Goal: Obtain resource: Download file/media

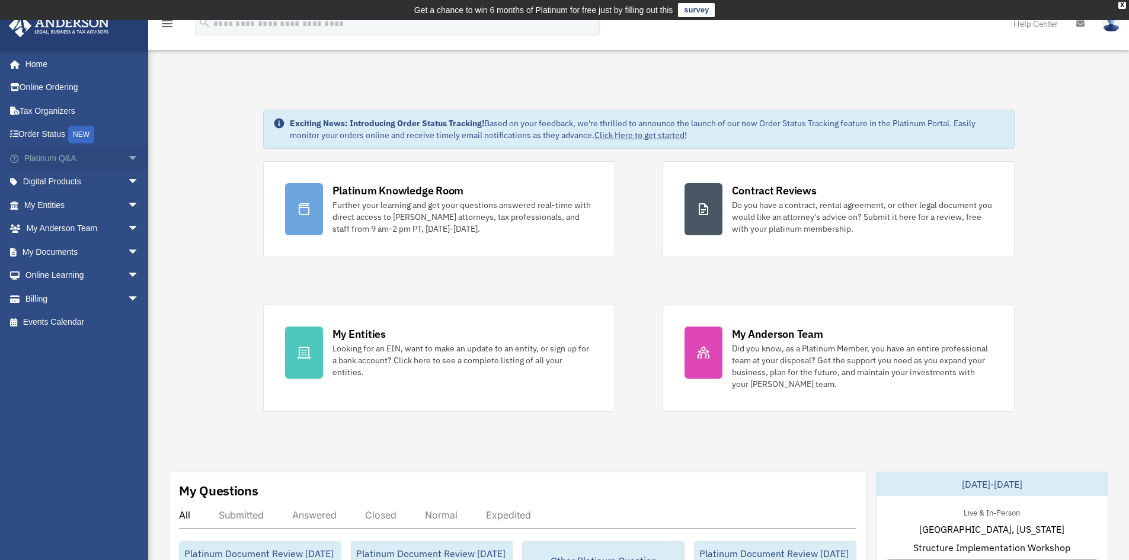
click at [127, 158] on span "arrow_drop_down" at bounding box center [139, 158] width 24 height 24
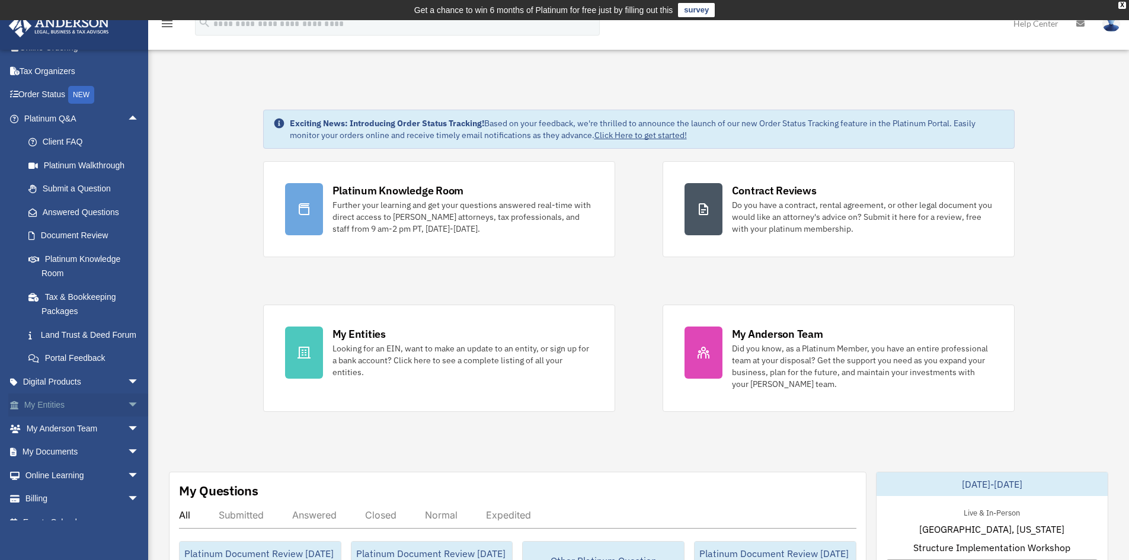
scroll to position [59, 0]
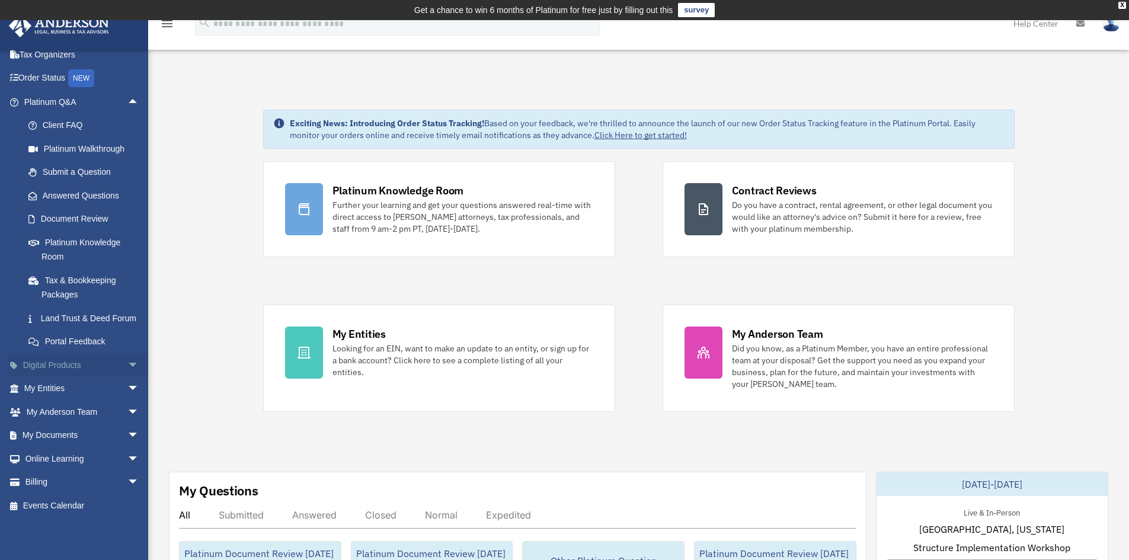
click at [127, 377] on span "arrow_drop_down" at bounding box center [139, 365] width 24 height 24
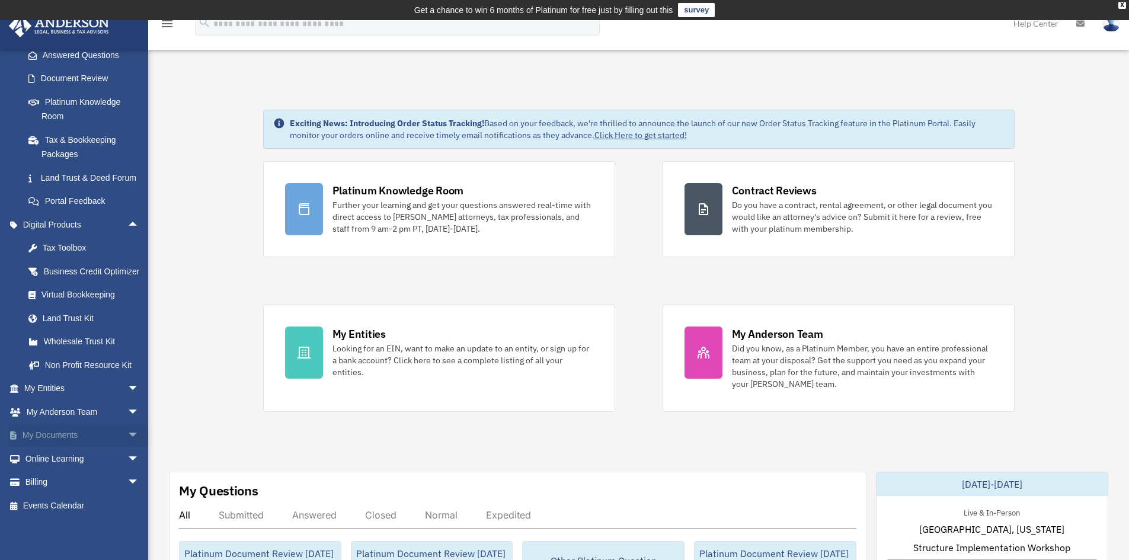
scroll to position [226, 0]
click at [127, 387] on span "arrow_drop_down" at bounding box center [139, 389] width 24 height 24
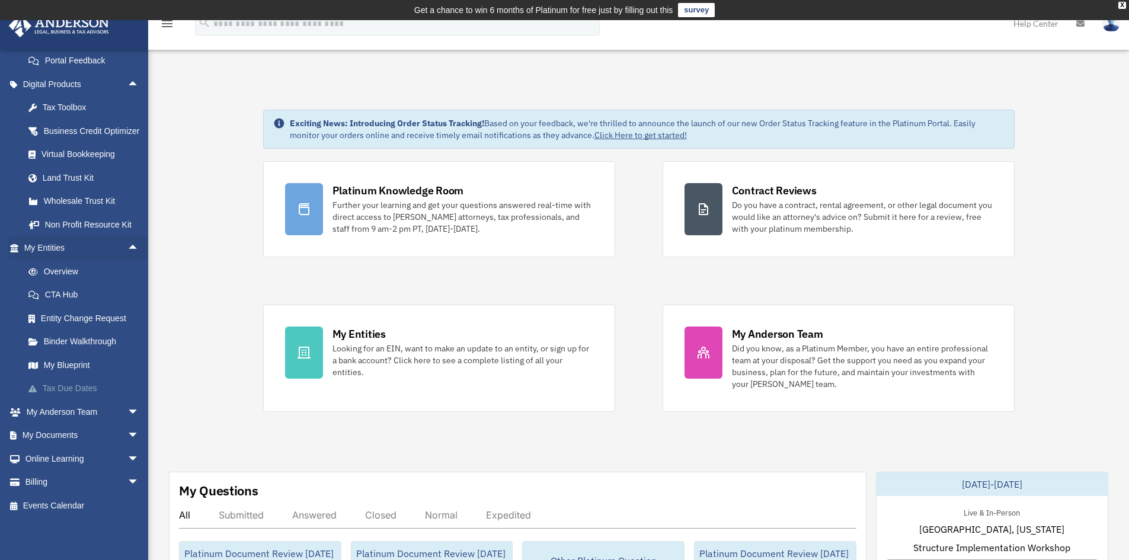
scroll to position [366, 0]
click at [127, 405] on span "arrow_drop_down" at bounding box center [139, 412] width 24 height 24
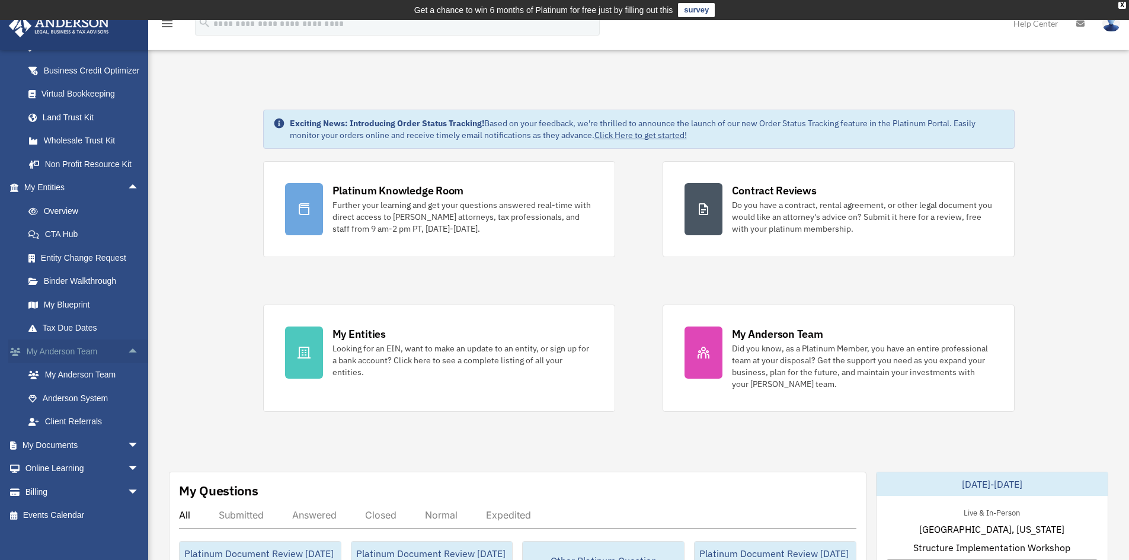
scroll to position [425, 0]
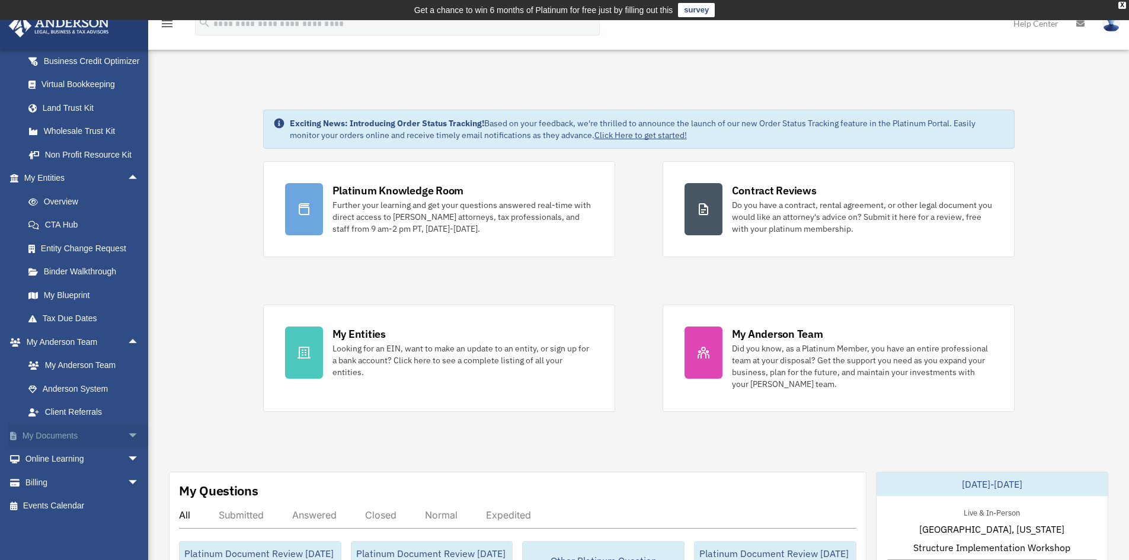
click at [127, 441] on span "arrow_drop_down" at bounding box center [139, 436] width 24 height 24
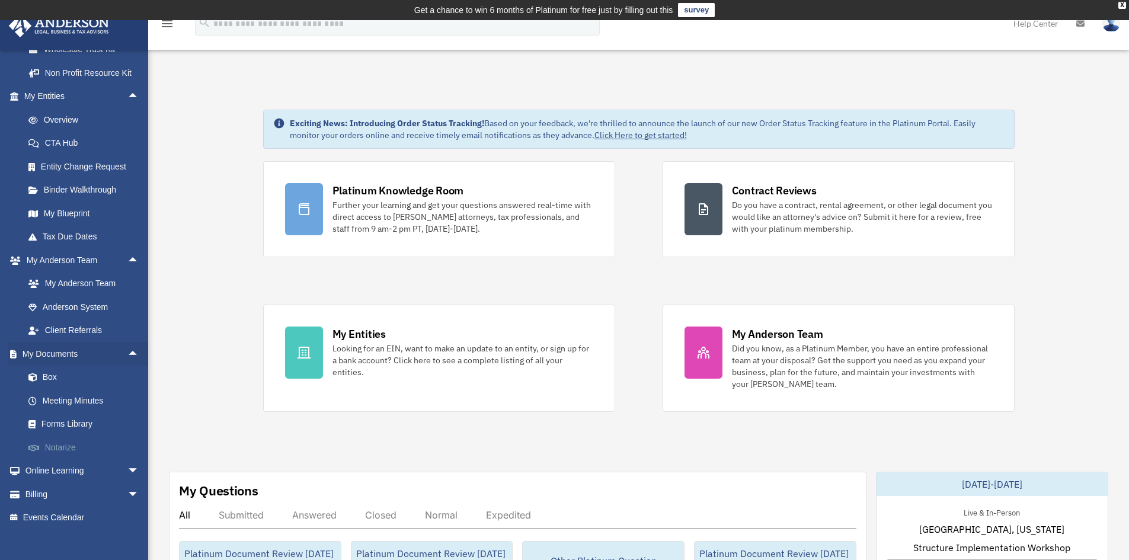
scroll to position [530, 0]
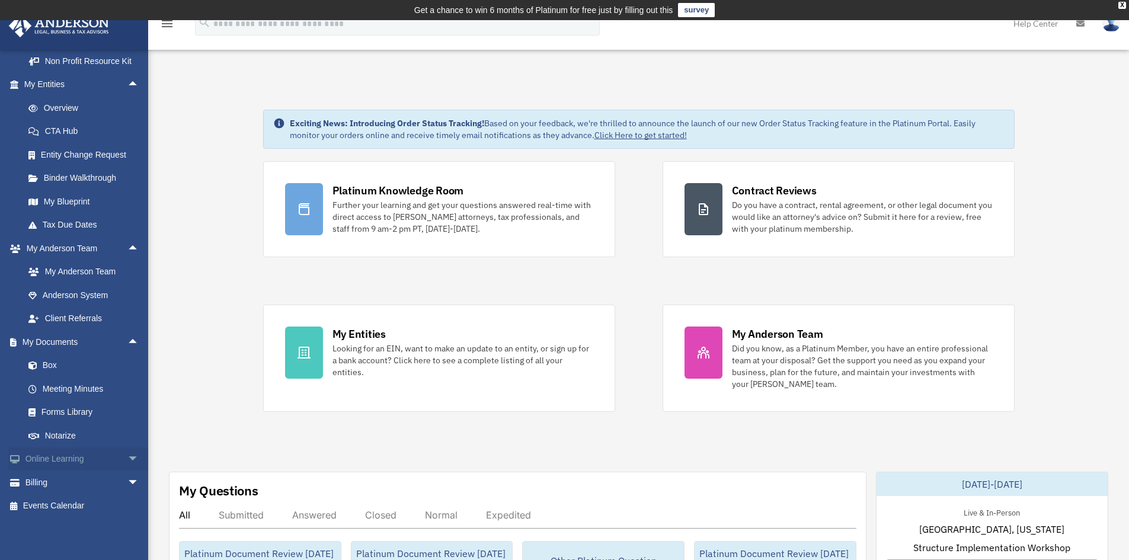
click at [127, 467] on span "arrow_drop_down" at bounding box center [139, 459] width 24 height 24
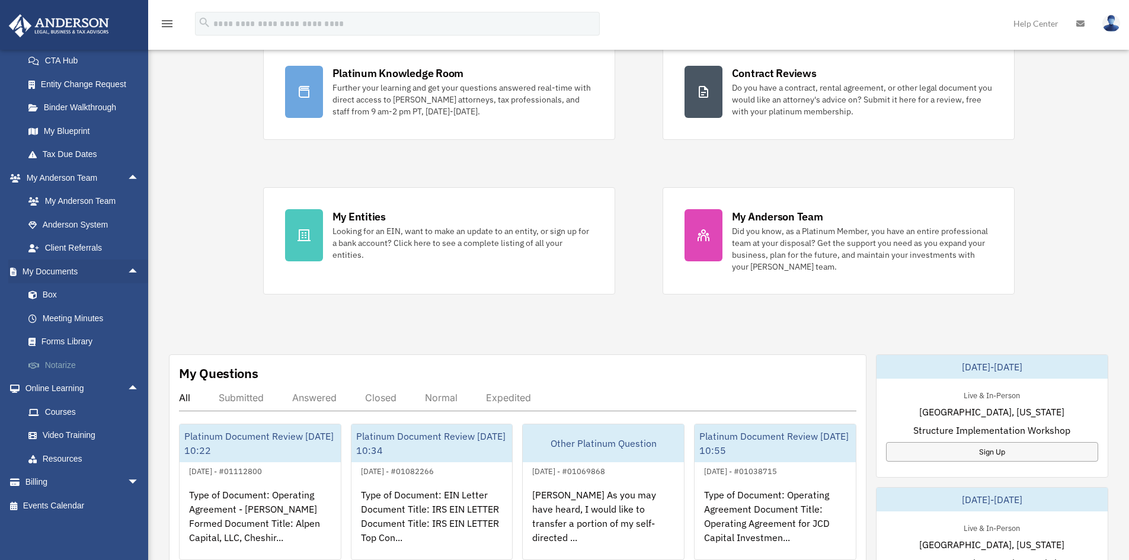
scroll to position [119, 0]
click at [82, 337] on link "Forms Library" at bounding box center [87, 342] width 140 height 24
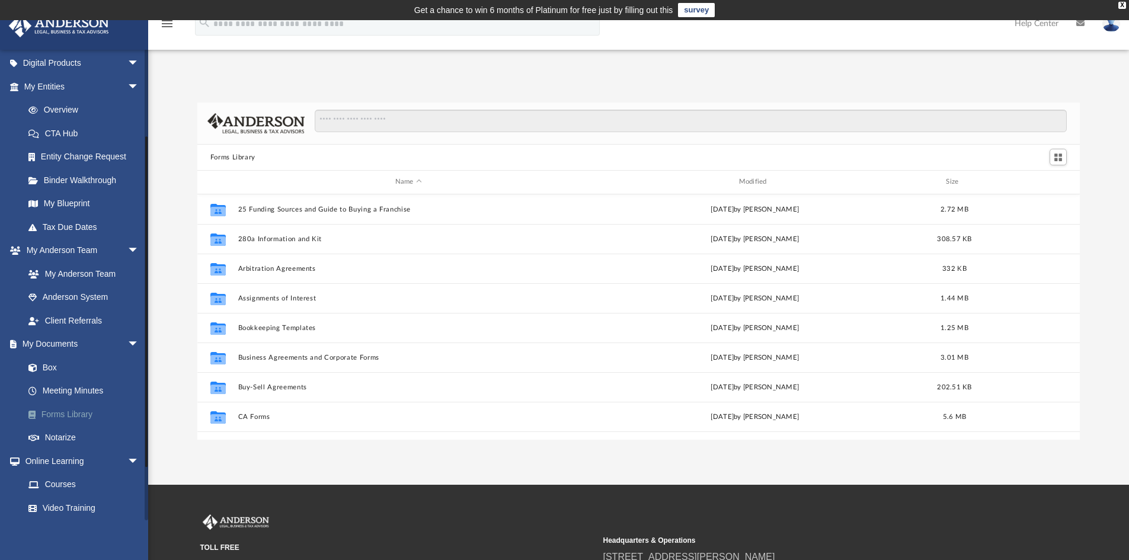
scroll to position [178, 0]
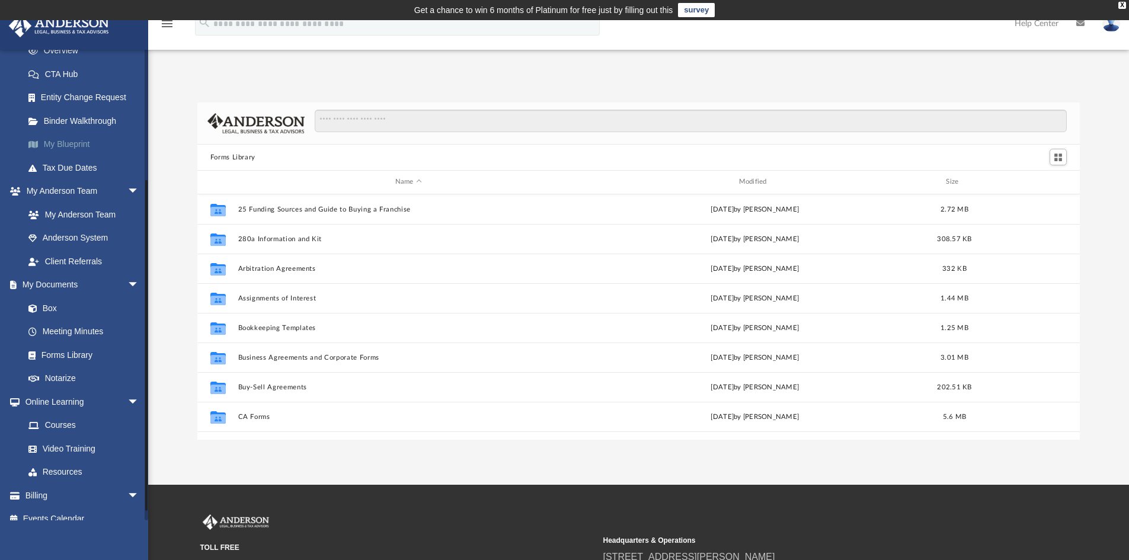
click at [85, 140] on link "My Blueprint" at bounding box center [87, 145] width 140 height 24
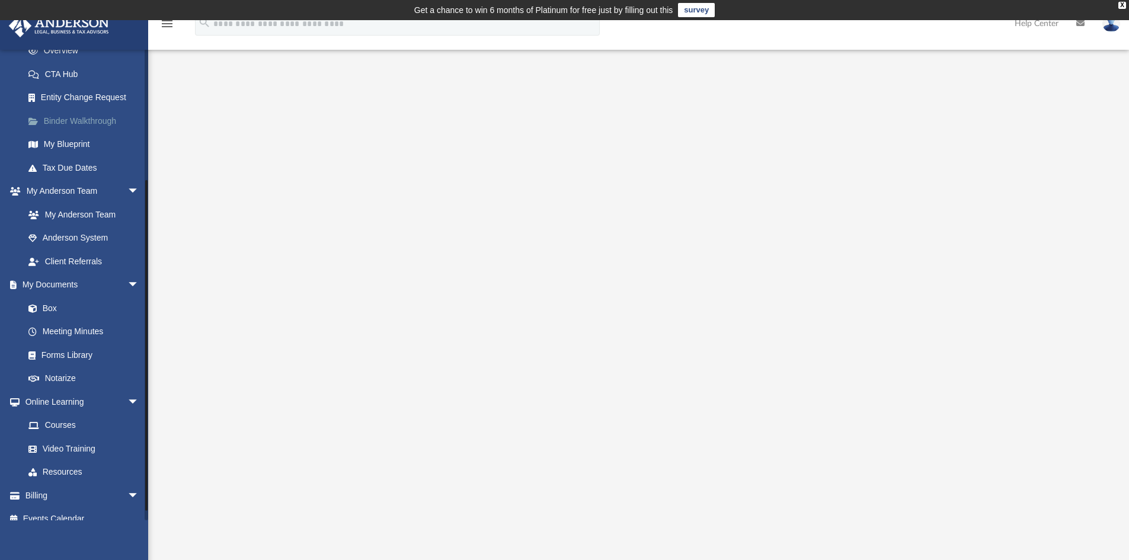
click at [110, 125] on link "Binder Walkthrough" at bounding box center [87, 121] width 140 height 24
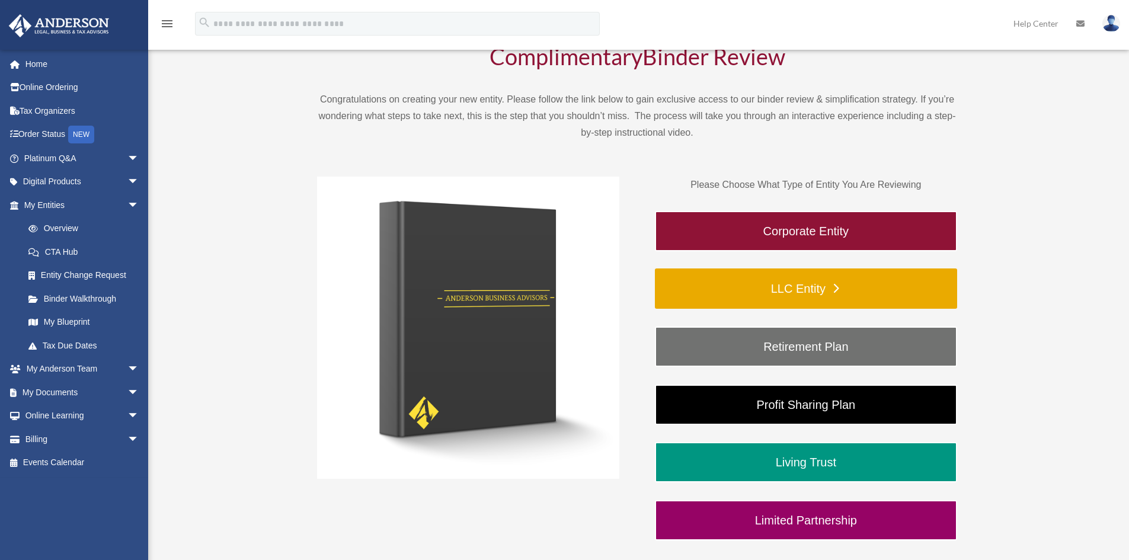
scroll to position [178, 0]
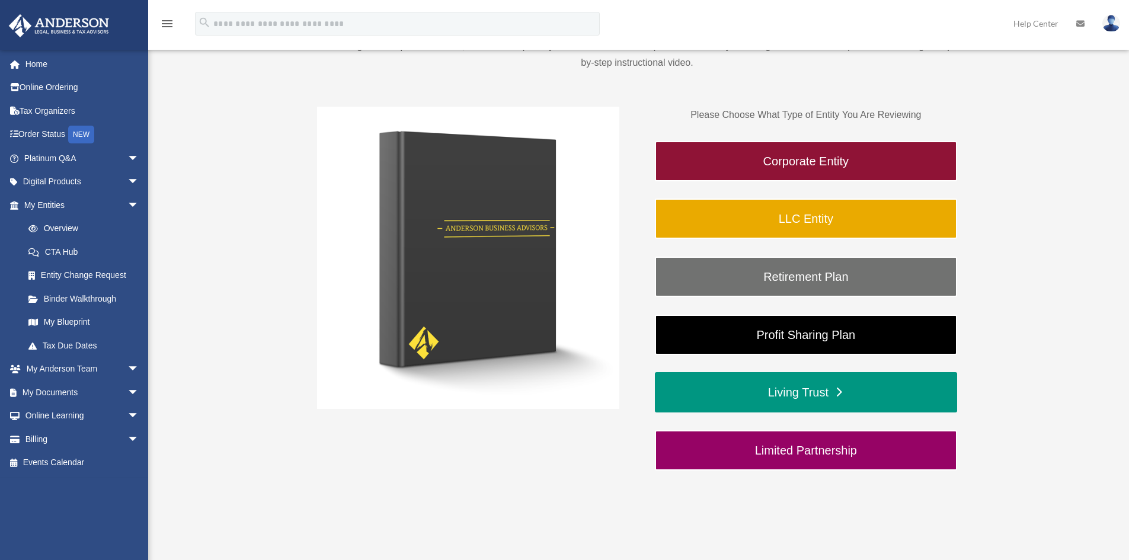
click at [771, 379] on link "Living Trust" at bounding box center [806, 392] width 302 height 40
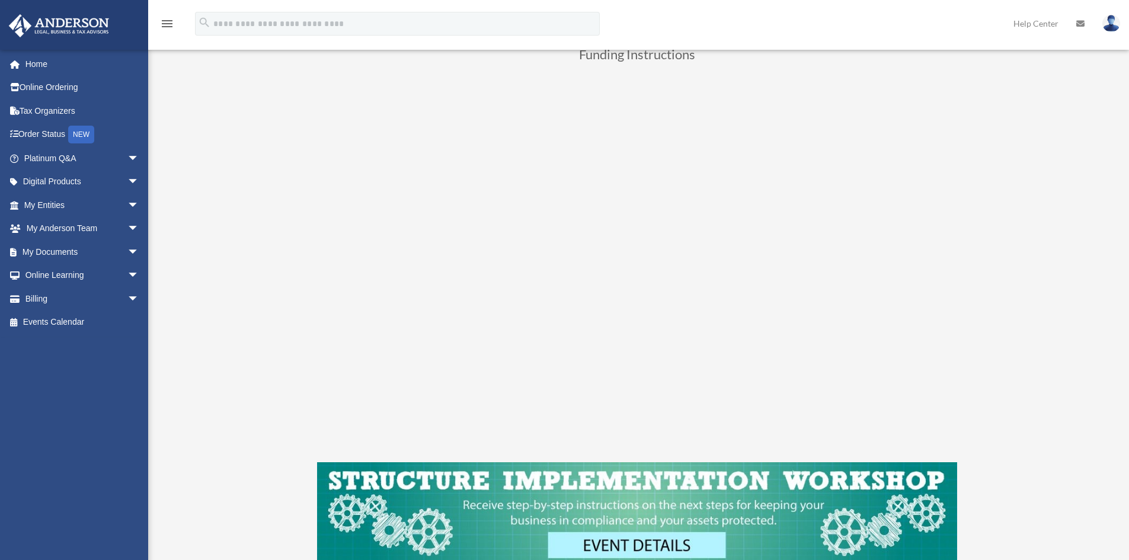
scroll to position [593, 0]
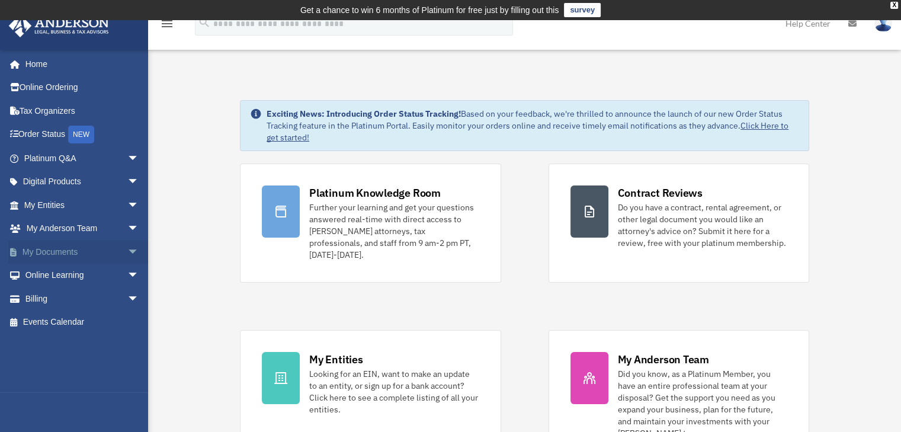
click at [127, 252] on span "arrow_drop_down" at bounding box center [139, 252] width 24 height 24
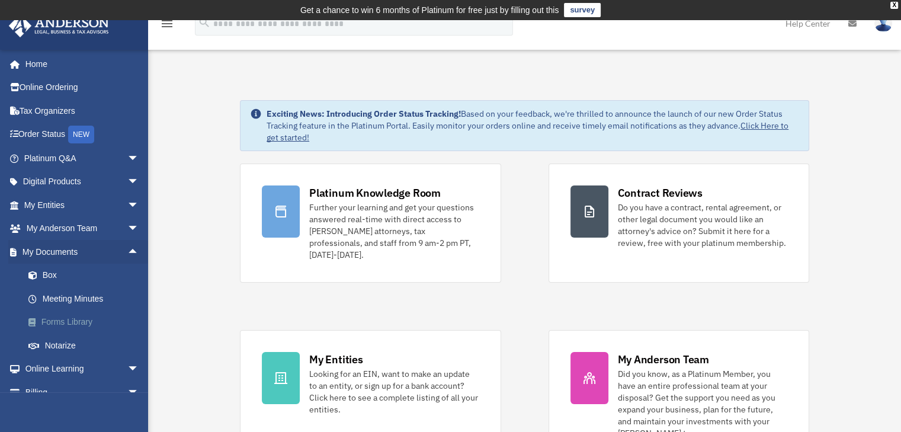
click at [77, 321] on link "Forms Library" at bounding box center [87, 322] width 140 height 24
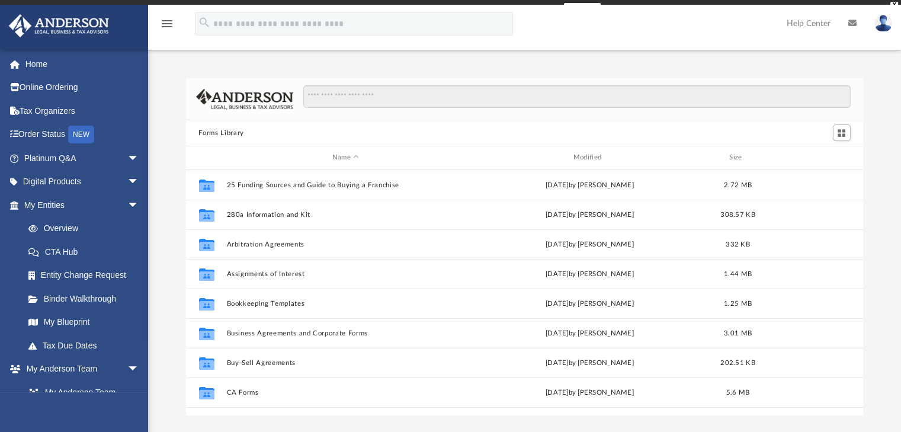
scroll to position [260, 668]
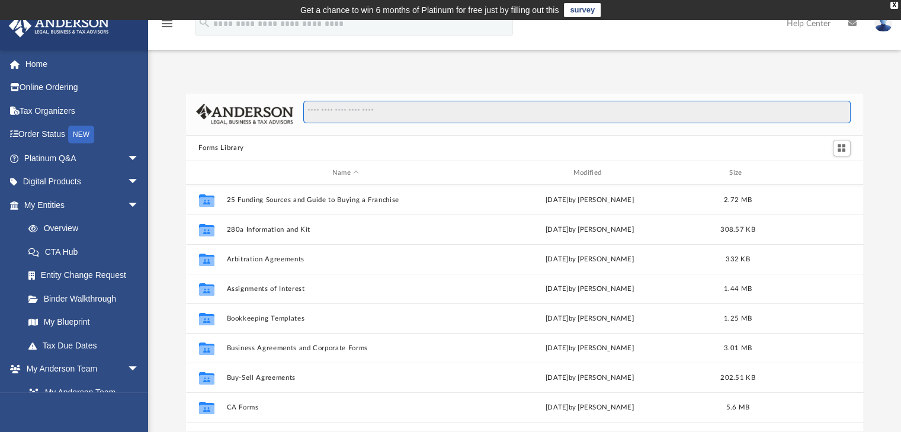
click at [553, 120] on input "Search files and folders" at bounding box center [576, 112] width 547 height 23
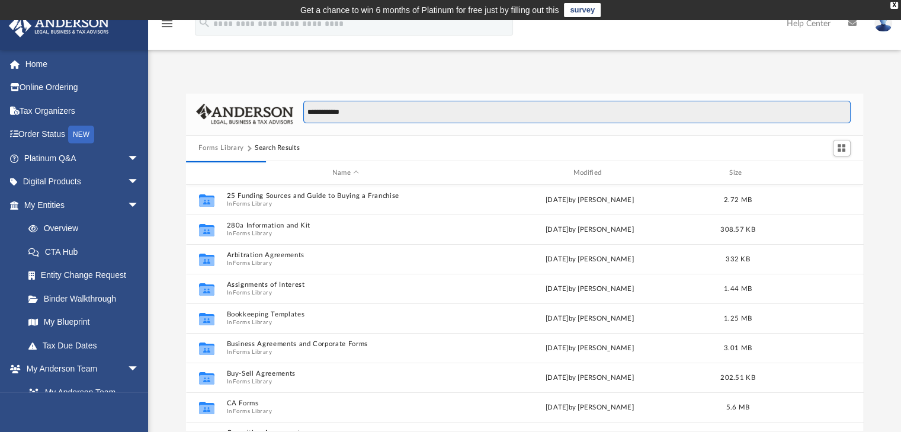
type input "**********"
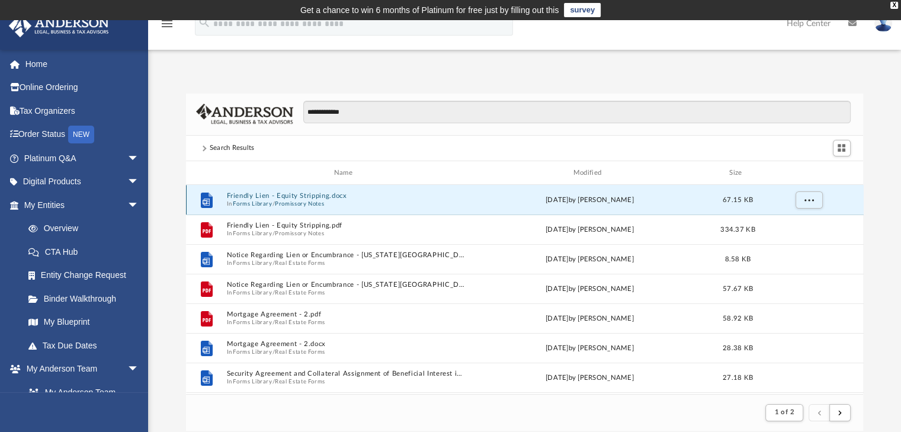
click at [271, 195] on button "Friendly Lien - Equity Stripping.docx" at bounding box center [345, 197] width 239 height 8
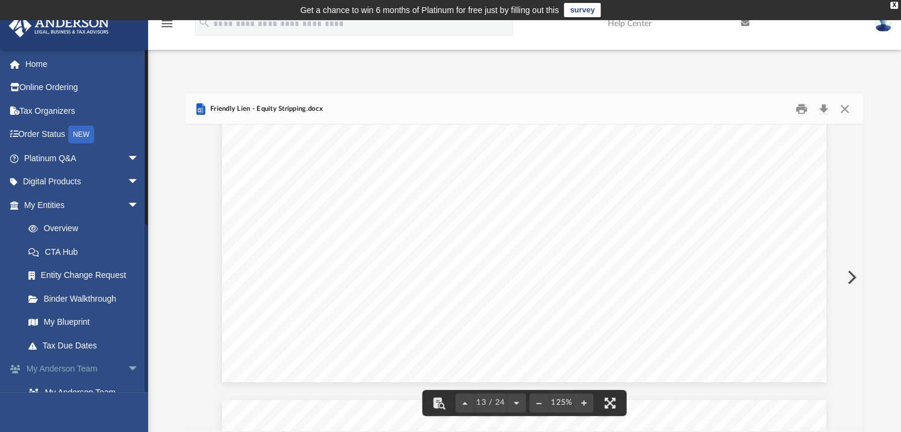
scroll to position [9628, 0]
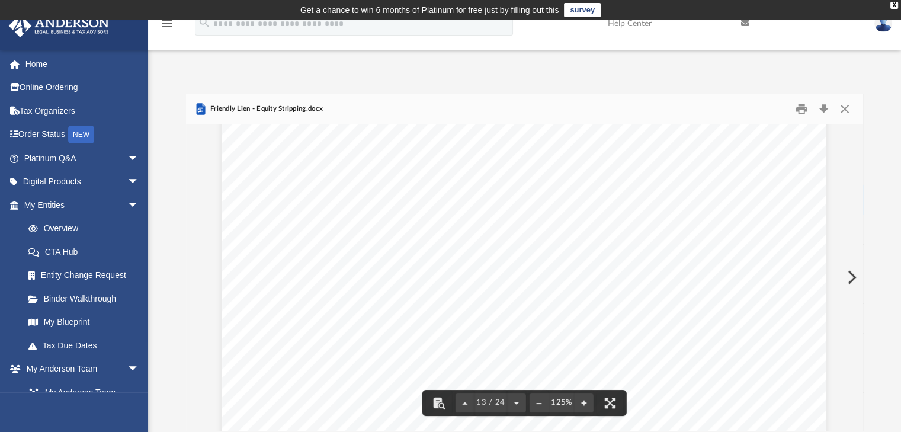
drag, startPoint x: 432, startPoint y: 261, endPoint x: 417, endPoint y: 271, distance: 17.6
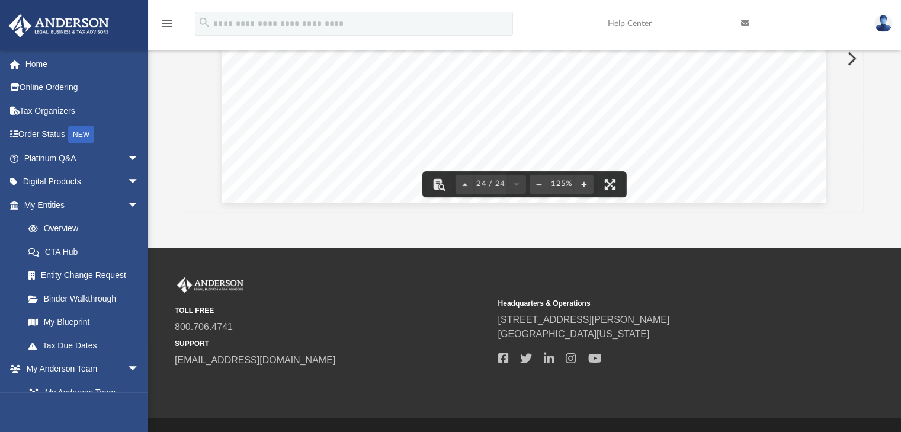
scroll to position [246, 0]
